Goal: Task Accomplishment & Management: Use online tool/utility

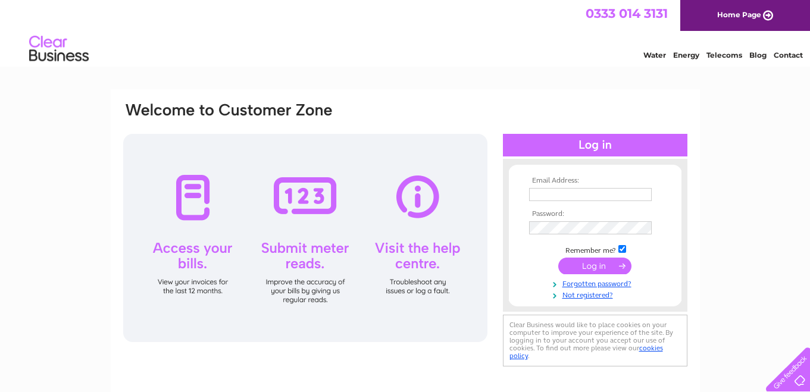
type input "[EMAIL_ADDRESS][DOMAIN_NAME]"
click at [594, 267] on input "submit" at bounding box center [594, 266] width 73 height 17
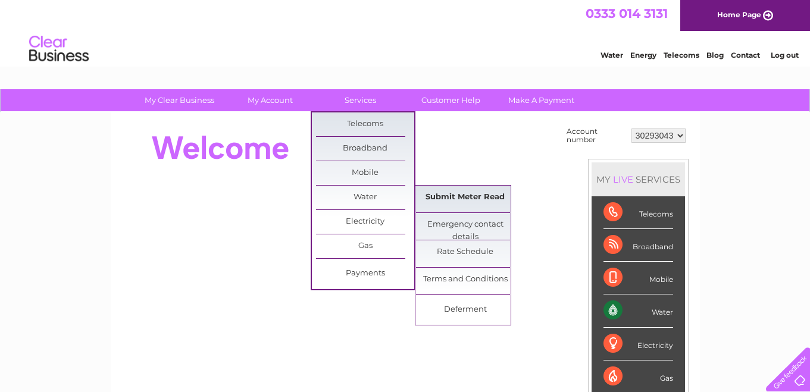
click at [445, 201] on link "Submit Meter Read" at bounding box center [465, 198] width 98 height 24
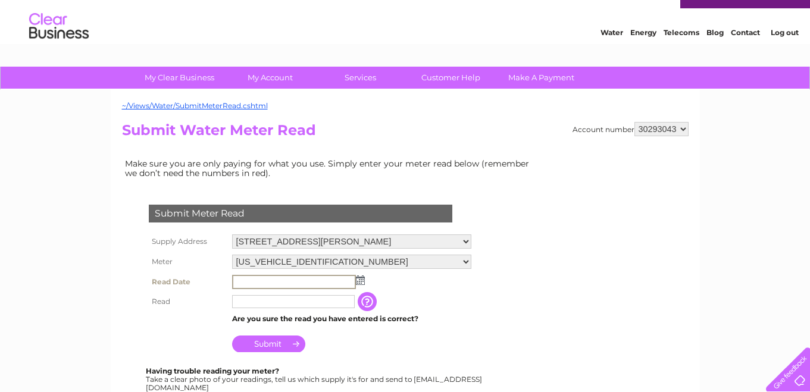
click at [275, 285] on input "text" at bounding box center [294, 282] width 124 height 14
click at [364, 285] on td at bounding box center [351, 282] width 245 height 20
click at [362, 284] on img at bounding box center [359, 280] width 9 height 10
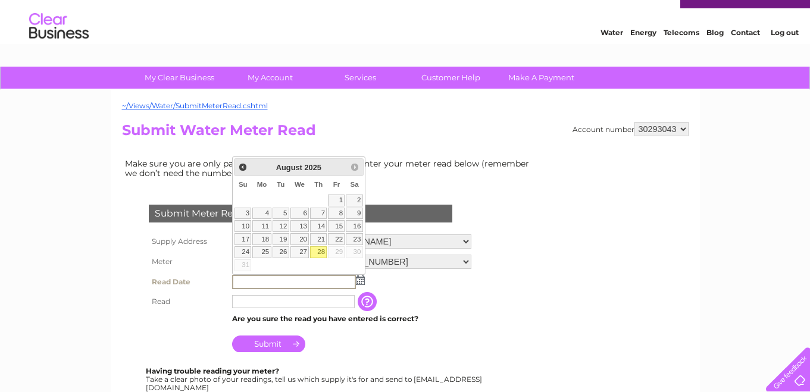
click at [320, 254] on link "28" at bounding box center [318, 252] width 17 height 12
type input "[DATE]"
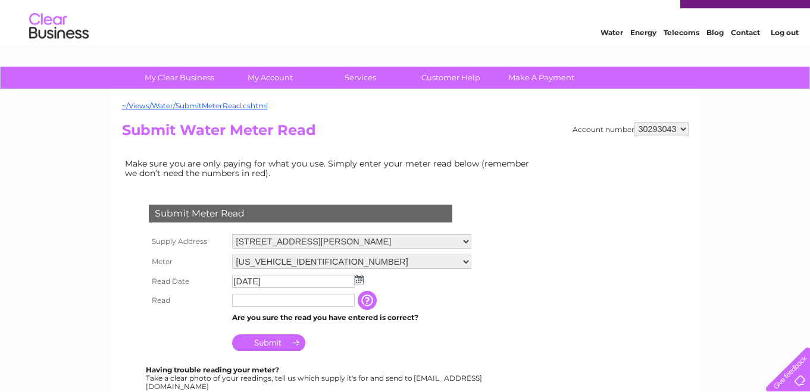
click at [268, 295] on input "text" at bounding box center [293, 300] width 123 height 13
type input "191"
click at [272, 345] on input "Submit" at bounding box center [268, 342] width 73 height 17
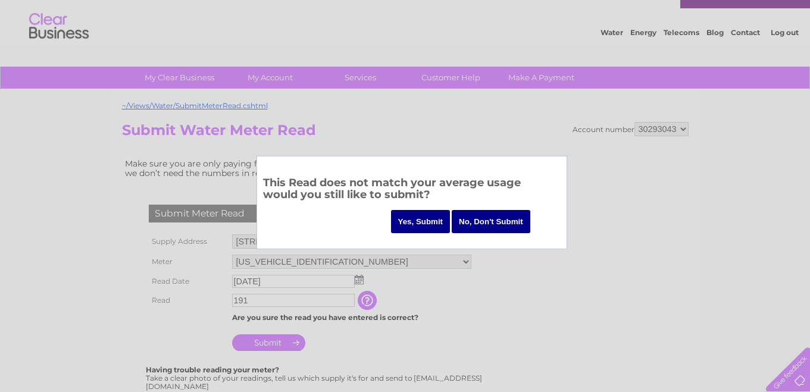
click at [418, 224] on input "Yes, Submit" at bounding box center [421, 221] width 60 height 23
